Goal: Contribute content: Contribute content

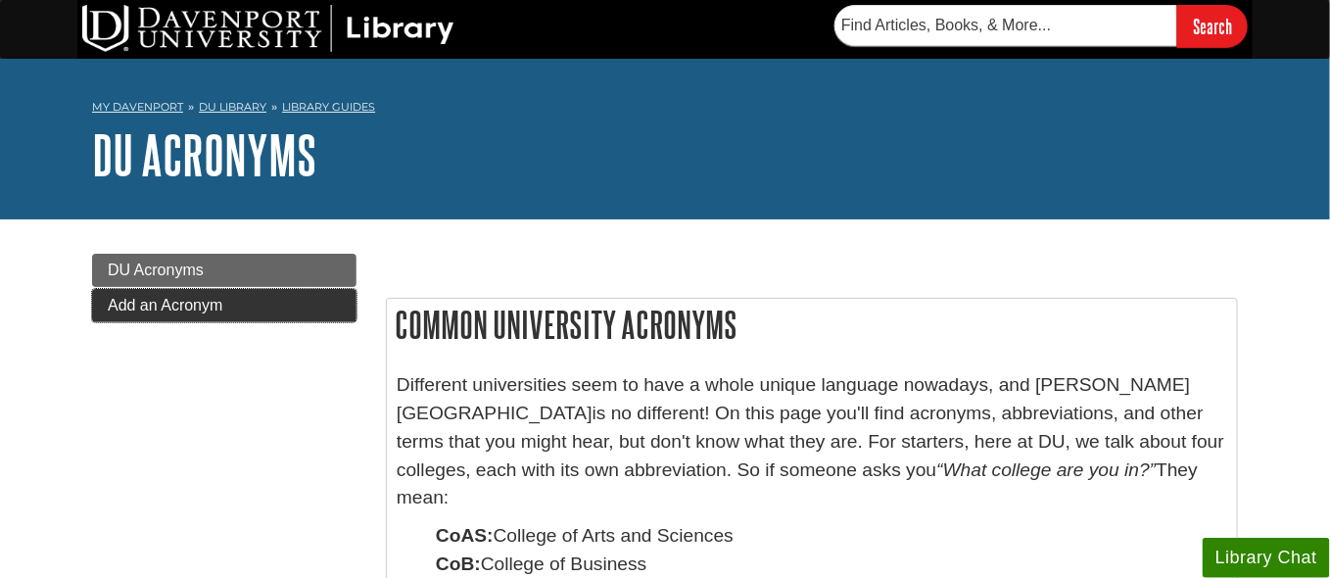
click at [176, 306] on span "Add an Acronym" at bounding box center [165, 305] width 115 height 17
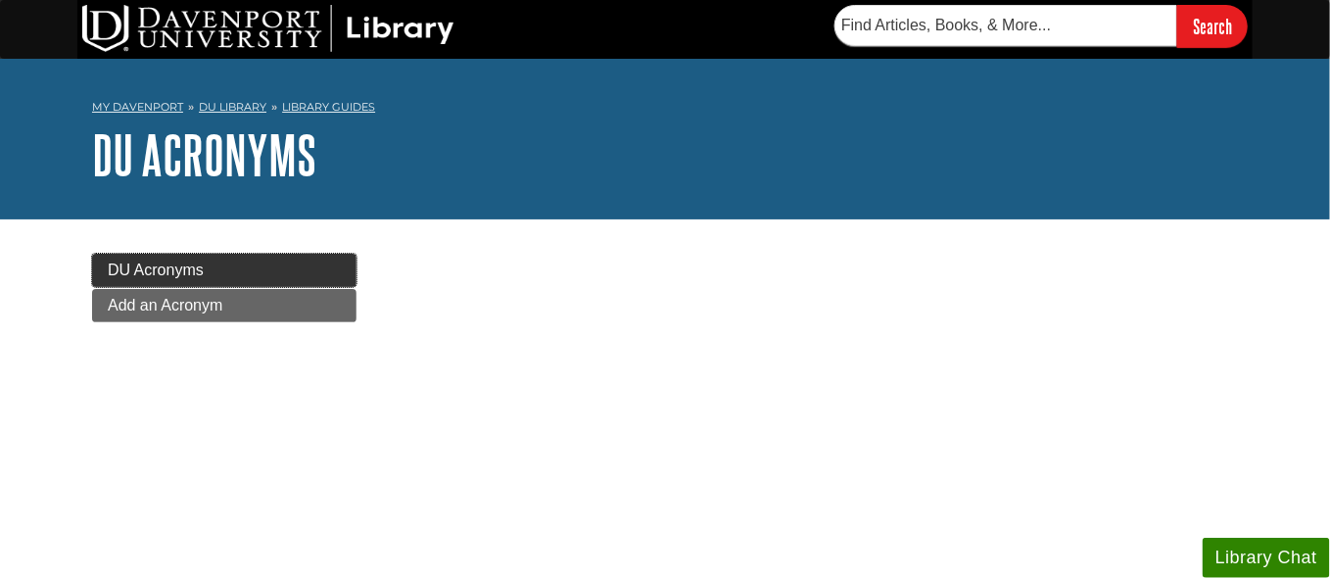
click at [307, 259] on link "DU Acronyms" at bounding box center [224, 270] width 264 height 33
